Goal: Check status: Check status

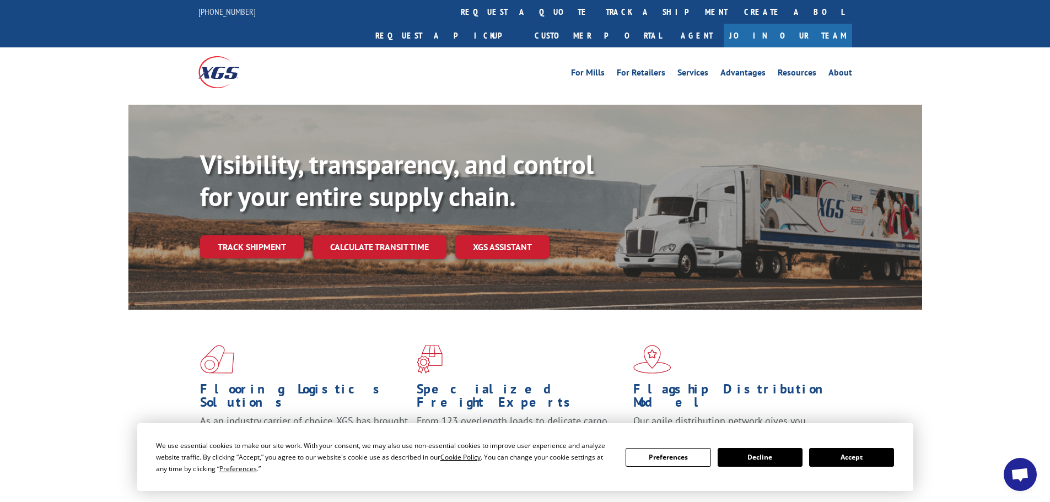
click at [843, 455] on button "Accept" at bounding box center [851, 457] width 85 height 19
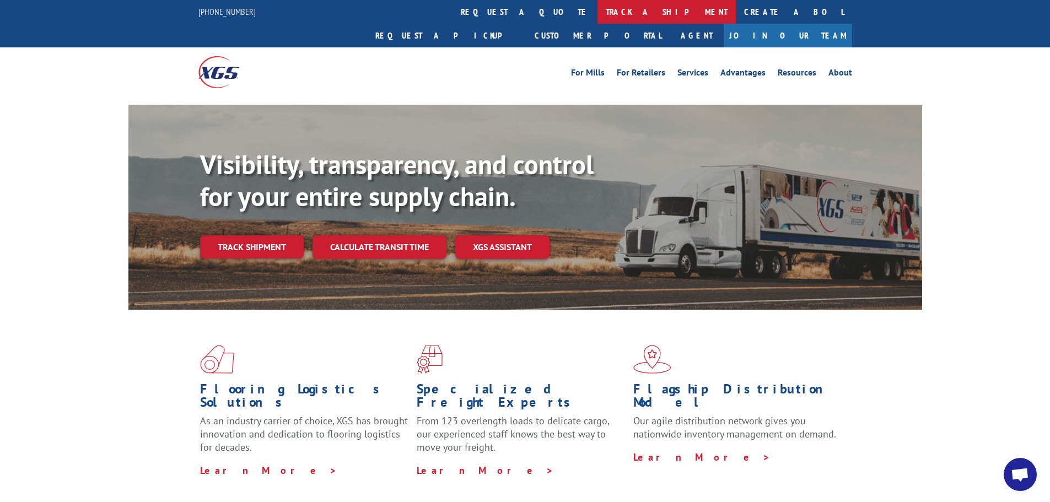
click at [597, 15] on link "track a shipment" at bounding box center [666, 12] width 138 height 24
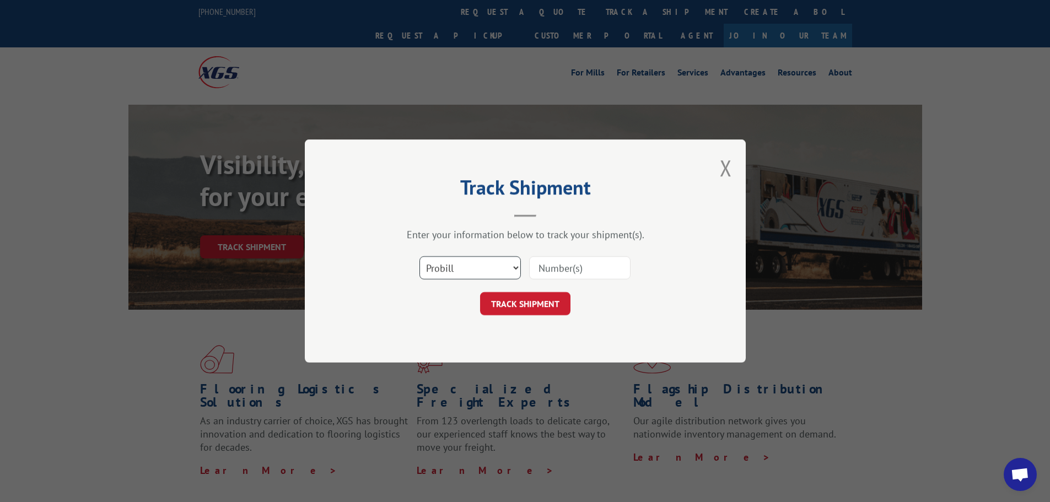
click at [517, 262] on select "Select category... Probill BOL PO" at bounding box center [469, 267] width 101 height 23
select select "po"
click at [419, 256] on select "Select category... Probill BOL PO" at bounding box center [469, 267] width 101 height 23
click at [551, 268] on input at bounding box center [579, 267] width 101 height 23
paste input "61508775"
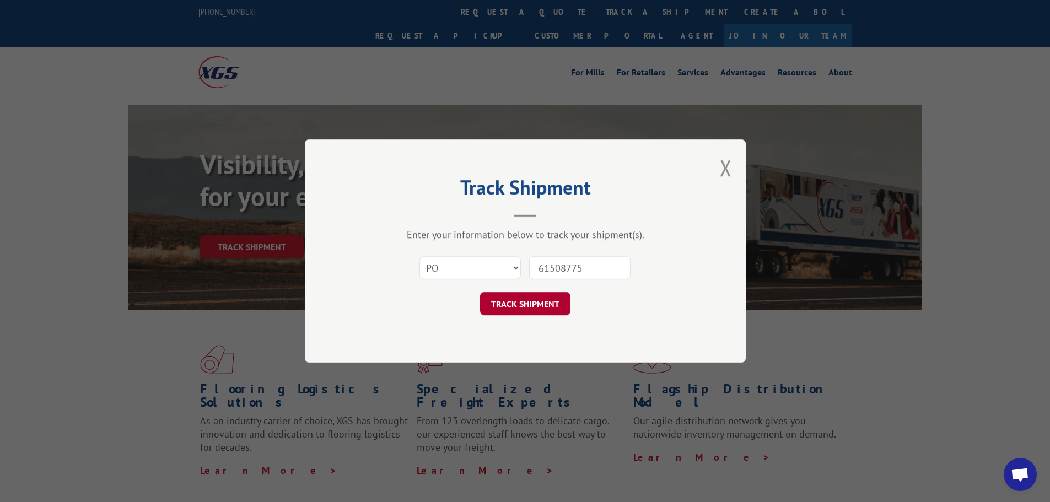
type input "61508775"
click at [540, 309] on button "TRACK SHIPMENT" at bounding box center [525, 303] width 90 height 23
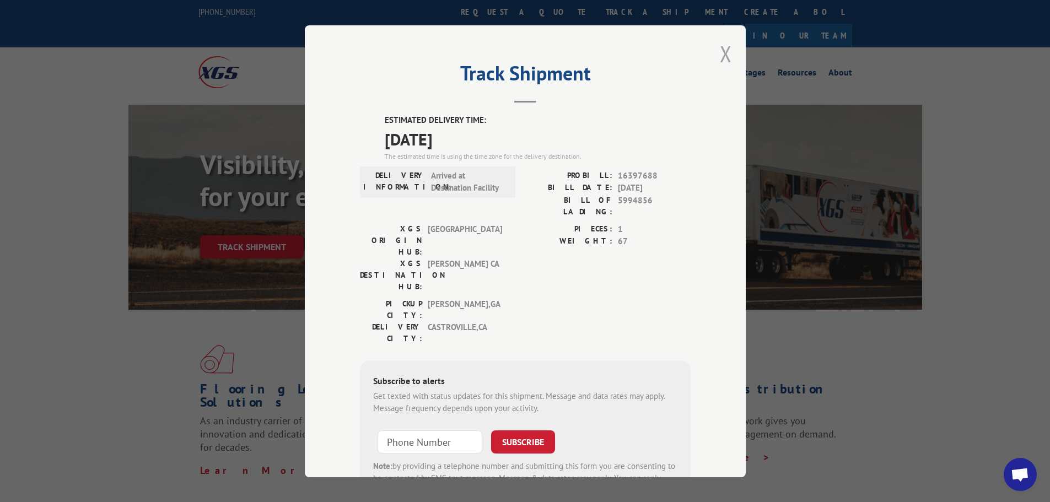
click at [727, 60] on button "Close modal" at bounding box center [726, 53] width 12 height 29
